Goal: Task Accomplishment & Management: Manage account settings

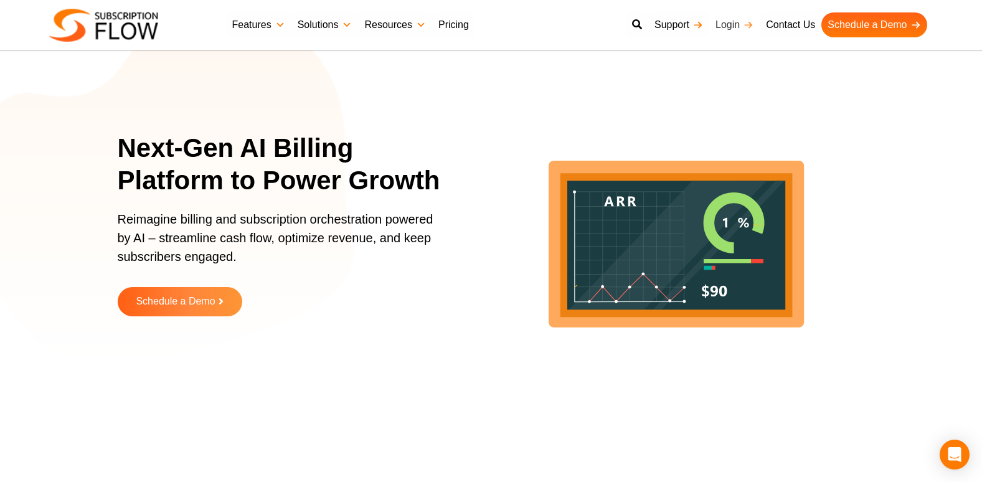
click at [726, 24] on link "Login" at bounding box center [734, 24] width 50 height 25
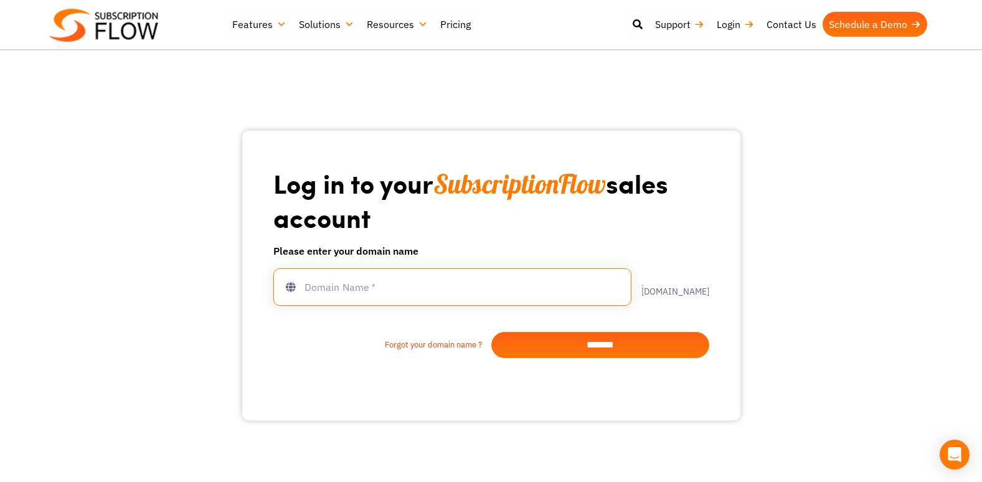
click at [304, 306] on input "text" at bounding box center [452, 286] width 358 height 37
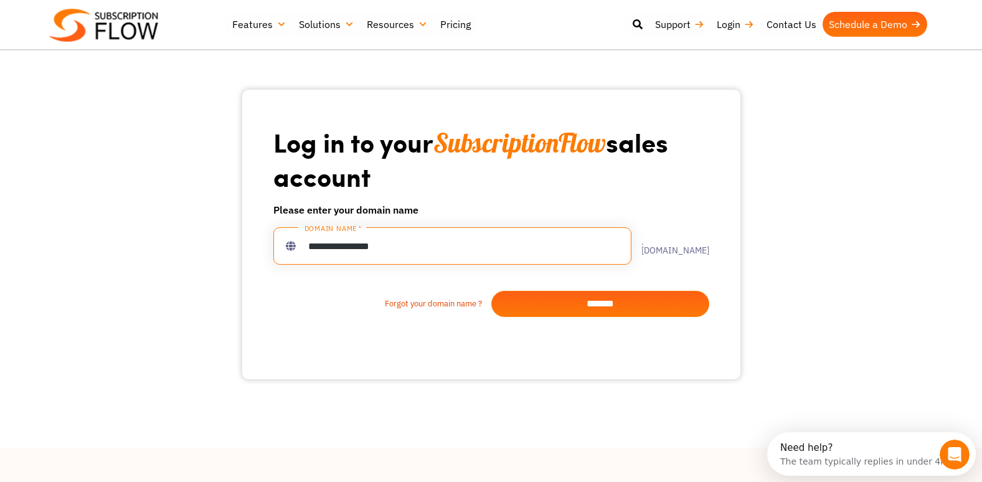
type input "**********"
click at [603, 317] on input "*******" at bounding box center [600, 304] width 218 height 26
